Goal: Task Accomplishment & Management: Complete application form

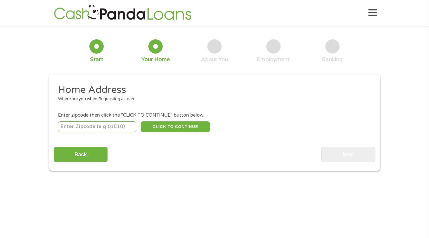
click at [114, 127] on input "number" at bounding box center [97, 126] width 78 height 11
type input "92078"
click at [181, 127] on button "CLICK TO CONTINUE" at bounding box center [175, 126] width 69 height 11
type input "92078"
type input "San Marcos"
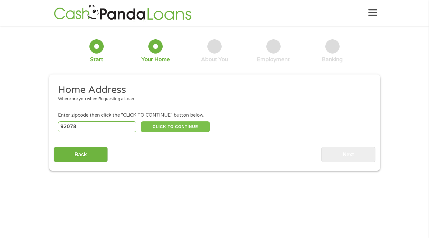
select select "[US_STATE]"
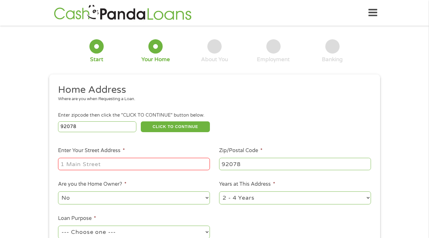
click at [128, 159] on input "Enter Your Street Address *" at bounding box center [134, 164] width 152 height 12
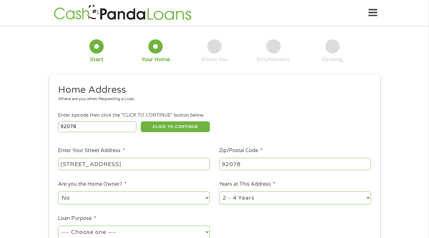
type input "[STREET_ADDRESS]"
click at [364, 196] on select "1 Year or less 1 - 2 Years 2 - 4 Years Over 4 Years" at bounding box center [295, 197] width 152 height 13
select select "60months"
click at [219, 192] on select "1 Year or less 1 - 2 Years 2 - 4 Years Over 4 Years" at bounding box center [295, 197] width 152 height 13
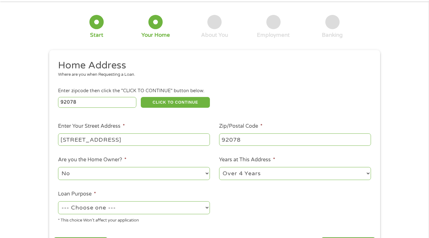
scroll to position [32, 0]
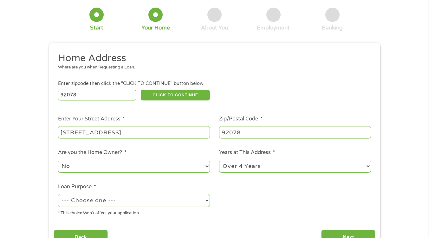
click at [125, 200] on select "--- Choose one --- Pay Bills Debt Consolidation Home Improvement Major Purchase…" at bounding box center [134, 200] width 152 height 13
select select "other"
click at [58, 194] on select "--- Choose one --- Pay Bills Debt Consolidation Home Improvement Major Purchase…" at bounding box center [134, 200] width 152 height 13
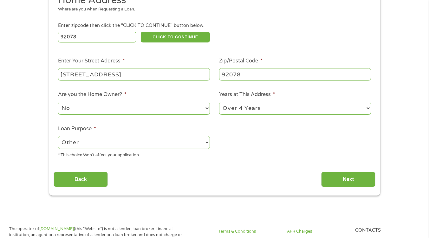
scroll to position [95, 0]
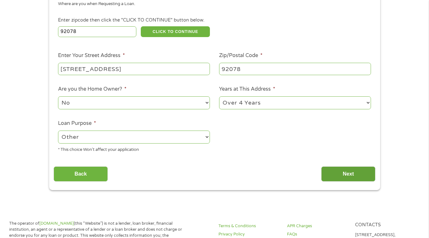
click at [347, 170] on input "Next" at bounding box center [348, 174] width 54 height 16
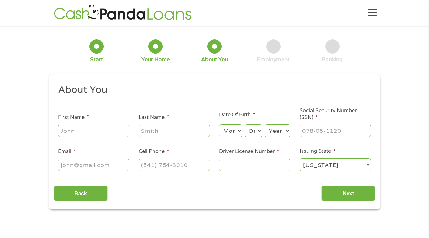
scroll to position [3, 3]
click at [111, 128] on input "First Name *" at bounding box center [93, 131] width 71 height 12
type input "Jianie"
type input "[PERSON_NAME]"
click at [240, 131] on select "Month 1 2 3 4 5 6 7 8 9 10 11 12" at bounding box center [230, 130] width 23 height 13
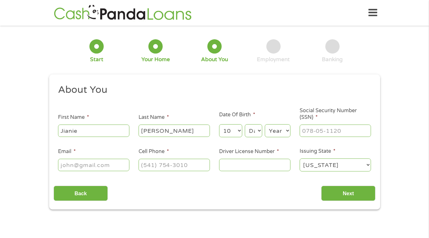
select select "11"
click at [219, 125] on select "Month 1 2 3 4 5 6 7 8 9 10 11 12" at bounding box center [230, 130] width 23 height 13
click at [251, 130] on select "Day 1 2 3 4 5 6 7 8 9 10 11 12 13 14 15 16 17 18 19 20 21 22 23 24 25 26 27 28 …" at bounding box center [253, 130] width 17 height 13
select select "15"
click at [245, 125] on select "Day 1 2 3 4 5 6 7 8 9 10 11 12 13 14 15 16 17 18 19 20 21 22 23 24 25 26 27 28 …" at bounding box center [253, 130] width 17 height 13
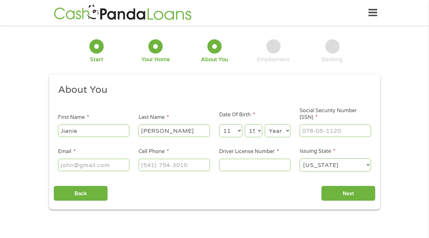
click at [275, 131] on select "Year [DATE] 2006 2005 2004 2003 2002 2001 2000 1999 1998 1997 1996 1995 1994 19…" at bounding box center [278, 130] width 26 height 13
select select "1963"
click at [265, 125] on select "Year [DATE] 2006 2005 2004 2003 2002 2001 2000 1999 1998 1997 1996 1995 1994 19…" at bounding box center [278, 130] width 26 height 13
click at [318, 132] on input "___-__-____" at bounding box center [334, 131] width 71 height 12
type input "313-78-3144"
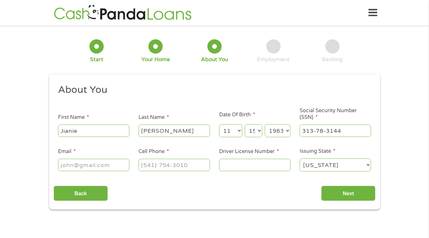
click at [97, 161] on input "Email *" at bounding box center [93, 165] width 71 height 12
type input "[EMAIL_ADDRESS][DOMAIN_NAME]"
type input "[PHONE_NUMBER]"
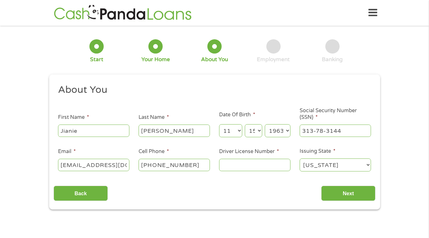
click at [224, 169] on input "Driver License Number *" at bounding box center [254, 165] width 71 height 12
type input "D4096847"
click at [360, 197] on input "Next" at bounding box center [348, 194] width 54 height 16
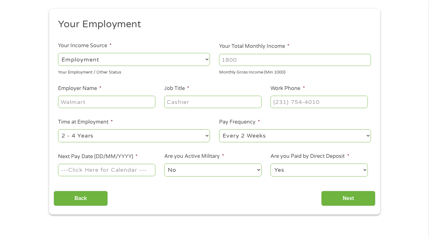
scroll to position [95, 0]
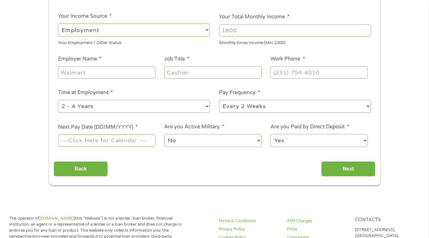
click at [349, 145] on select "Yes No" at bounding box center [318, 140] width 97 height 13
select select "0"
click at [270, 134] on select "Yes No" at bounding box center [318, 140] width 97 height 13
click at [274, 29] on input "Your Total Monthly Income *" at bounding box center [295, 30] width 152 height 12
click at [206, 29] on select "--- Choose one --- Employment [DEMOGRAPHIC_DATA] Benefits" at bounding box center [134, 29] width 152 height 13
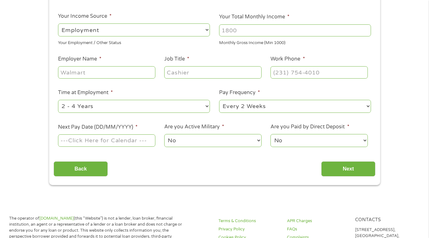
click at [206, 29] on select "--- Choose one --- Employment [DEMOGRAPHIC_DATA] Benefits" at bounding box center [134, 29] width 152 height 13
click at [275, 26] on input "Your Total Monthly Income *" at bounding box center [295, 30] width 152 height 12
type input "2000"
click at [91, 70] on input "Employer Name *" at bounding box center [106, 72] width 97 height 12
type input "Instacart"
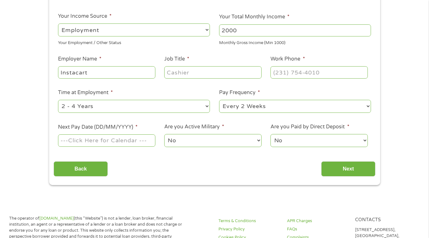
click at [200, 76] on input "Job Title *" at bounding box center [212, 72] width 97 height 12
type input "Shopper"
click at [272, 72] on input "(___) ___-____" at bounding box center [318, 72] width 97 height 12
type input "[PHONE_NUMBER]"
click at [208, 107] on select "--- Choose one --- 1 Year or less 1 - 2 Years 2 - 4 Years Over 4 Years" at bounding box center [134, 106] width 152 height 13
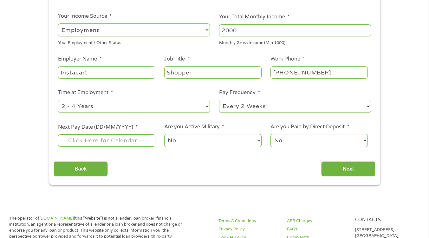
select select "60months"
click at [58, 100] on select "--- Choose one --- 1 Year or less 1 - 2 Years 2 - 4 Years Over 4 Years" at bounding box center [134, 106] width 152 height 13
click at [259, 109] on select "--- Choose one --- Every 2 Weeks Every Week Monthly Semi-Monthly" at bounding box center [295, 106] width 152 height 13
select select "weekly"
click at [219, 100] on select "--- Choose one --- Every 2 Weeks Every Week Monthly Semi-Monthly" at bounding box center [295, 106] width 152 height 13
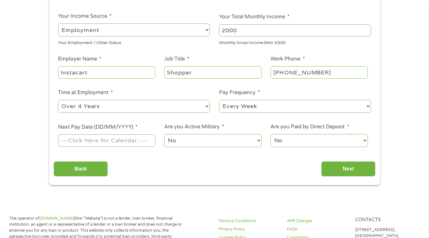
click at [132, 140] on input "Next Pay Date (DD/MM/YYYY) *" at bounding box center [106, 140] width 97 height 12
click at [156, 120] on ul "Your Employment Your Income Source * --- Choose one --- Employment [DEMOGRAPHIC…" at bounding box center [215, 71] width 322 height 164
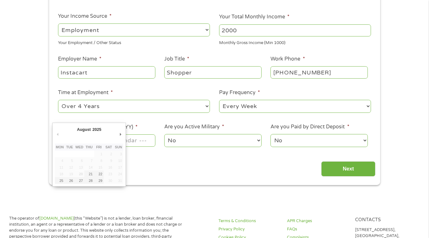
click at [129, 136] on input "Next Pay Date (DD/MM/YYYY) *" at bounding box center [106, 140] width 97 height 12
type input "[DATE]"
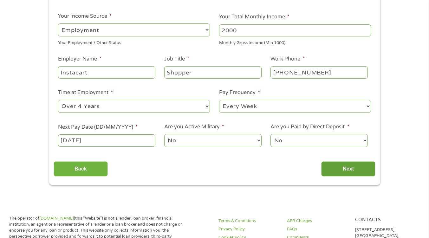
click at [336, 170] on input "Next" at bounding box center [348, 169] width 54 height 16
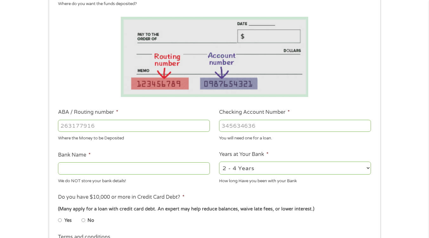
drag, startPoint x: 96, startPoint y: 124, endPoint x: 83, endPoint y: 125, distance: 13.7
click at [83, 125] on input "ABA / Routing number *" at bounding box center [134, 126] width 152 height 12
type input "121000358"
type input "BANK OF AMERICA NA"
type input "121000358"
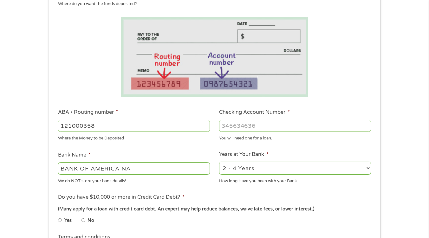
click at [252, 122] on input "Checking Account Number *" at bounding box center [295, 126] width 152 height 12
type input "325121694313"
click at [341, 166] on select "2 - 4 Years 6 - 12 Months 1 - 2 Years Over 4 Years" at bounding box center [295, 168] width 152 height 13
select select "60months"
click at [219, 162] on select "2 - 4 Years 6 - 12 Months 1 - 2 Years Over 4 Years" at bounding box center [295, 168] width 152 height 13
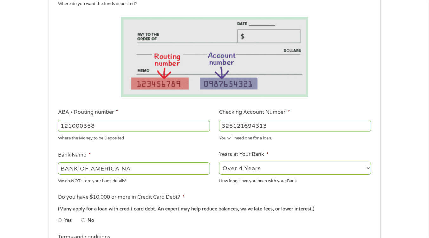
scroll to position [158, 0]
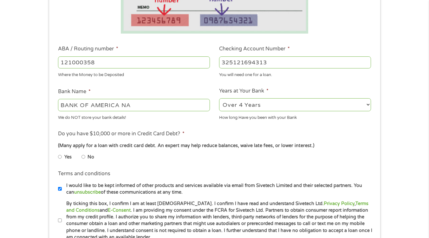
click at [82, 156] on input "No" at bounding box center [83, 157] width 4 height 10
radio input "true"
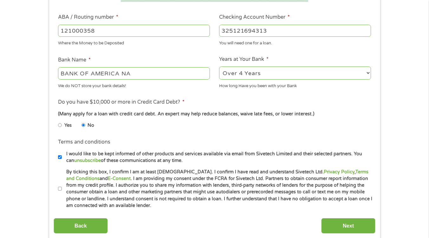
click at [60, 189] on input "By ticking this box, I confirm I am at least [DEMOGRAPHIC_DATA]. I confirm I ha…" at bounding box center [60, 189] width 4 height 10
checkbox input "true"
click at [349, 226] on input "Next" at bounding box center [348, 226] width 54 height 16
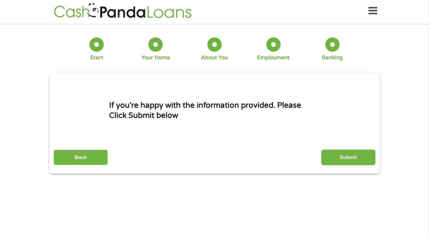
scroll to position [0, 0]
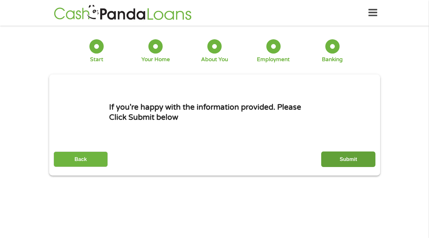
click at [357, 157] on input "Submit" at bounding box center [348, 159] width 54 height 16
